Goal: Task Accomplishment & Management: Use online tool/utility

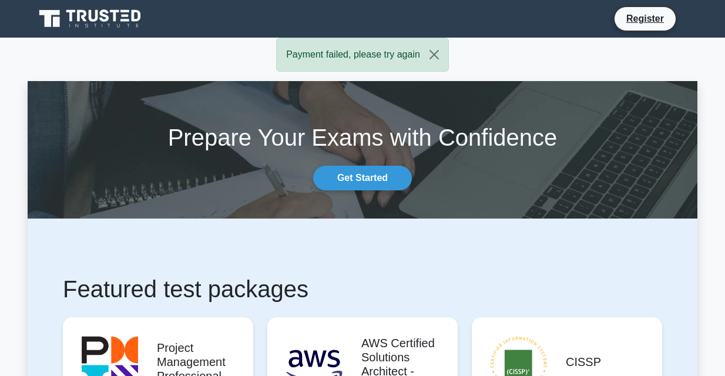
scroll to position [282, 0]
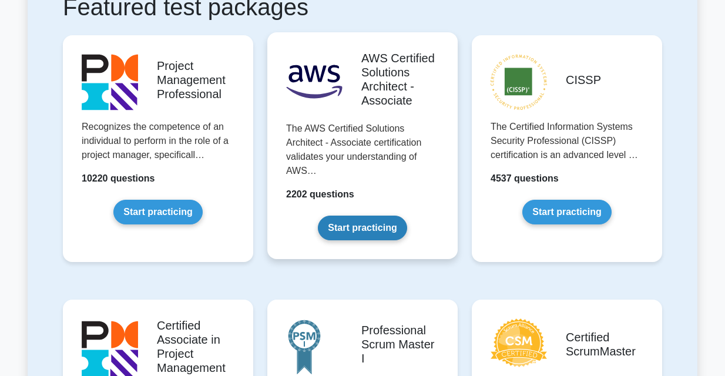
click at [376, 229] on link "Start practicing" at bounding box center [362, 228] width 89 height 25
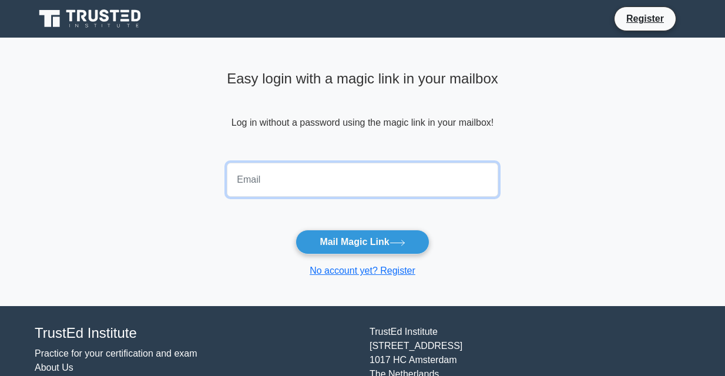
click at [359, 179] on input "email" at bounding box center [363, 180] width 272 height 34
type input "[EMAIL_ADDRESS][DOMAIN_NAME]"
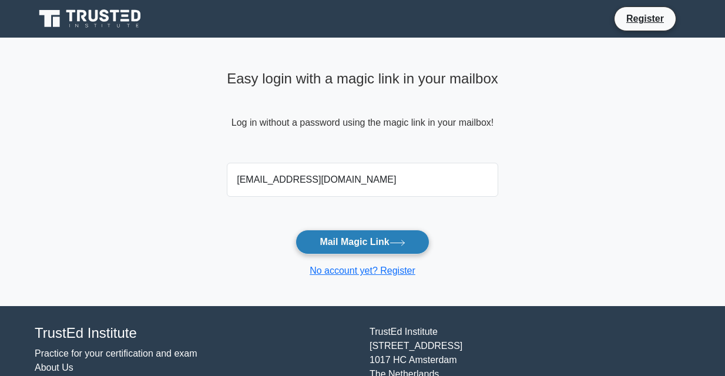
click at [367, 245] on button "Mail Magic Link" at bounding box center [362, 242] width 133 height 25
